Goal: Information Seeking & Learning: Learn about a topic

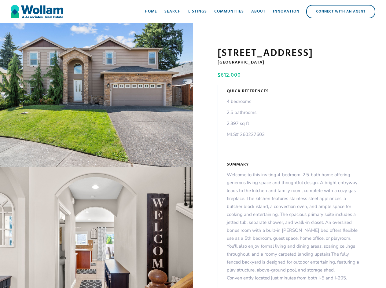
click at [96, 96] on div "open lightbox" at bounding box center [96, 95] width 193 height 144
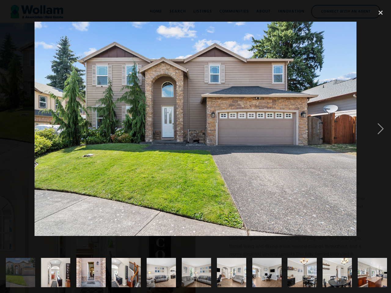
click at [96, 229] on div at bounding box center [195, 129] width 391 height 246
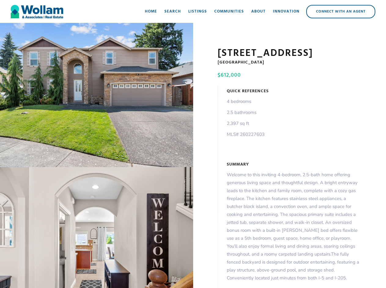
click at [96, 96] on div "open lightbox" at bounding box center [96, 95] width 193 height 144
